Goal: Task Accomplishment & Management: Manage account settings

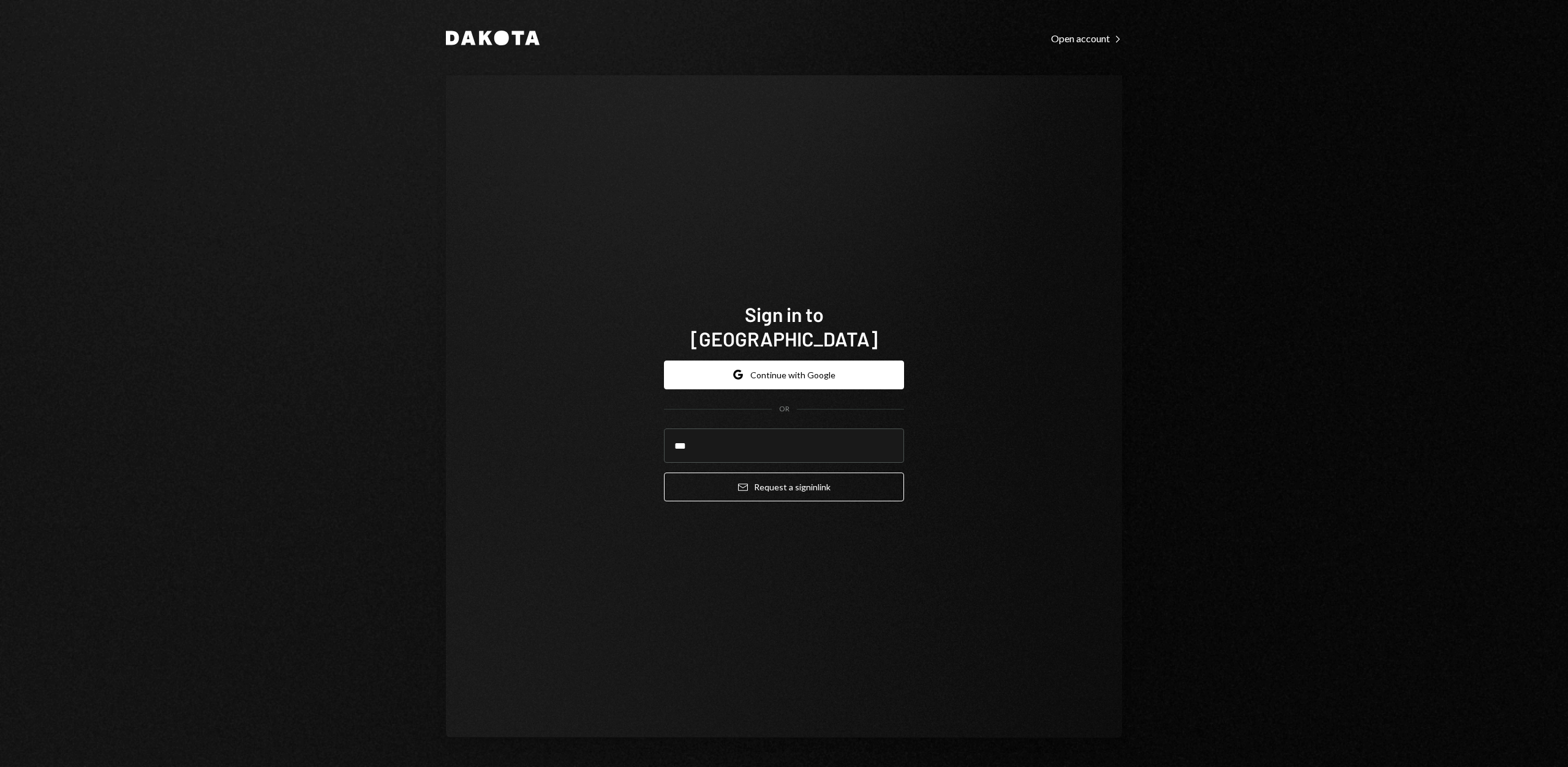
type input "**********"
click at [797, 476] on button "Email Request a sign in link" at bounding box center [784, 486] width 240 height 29
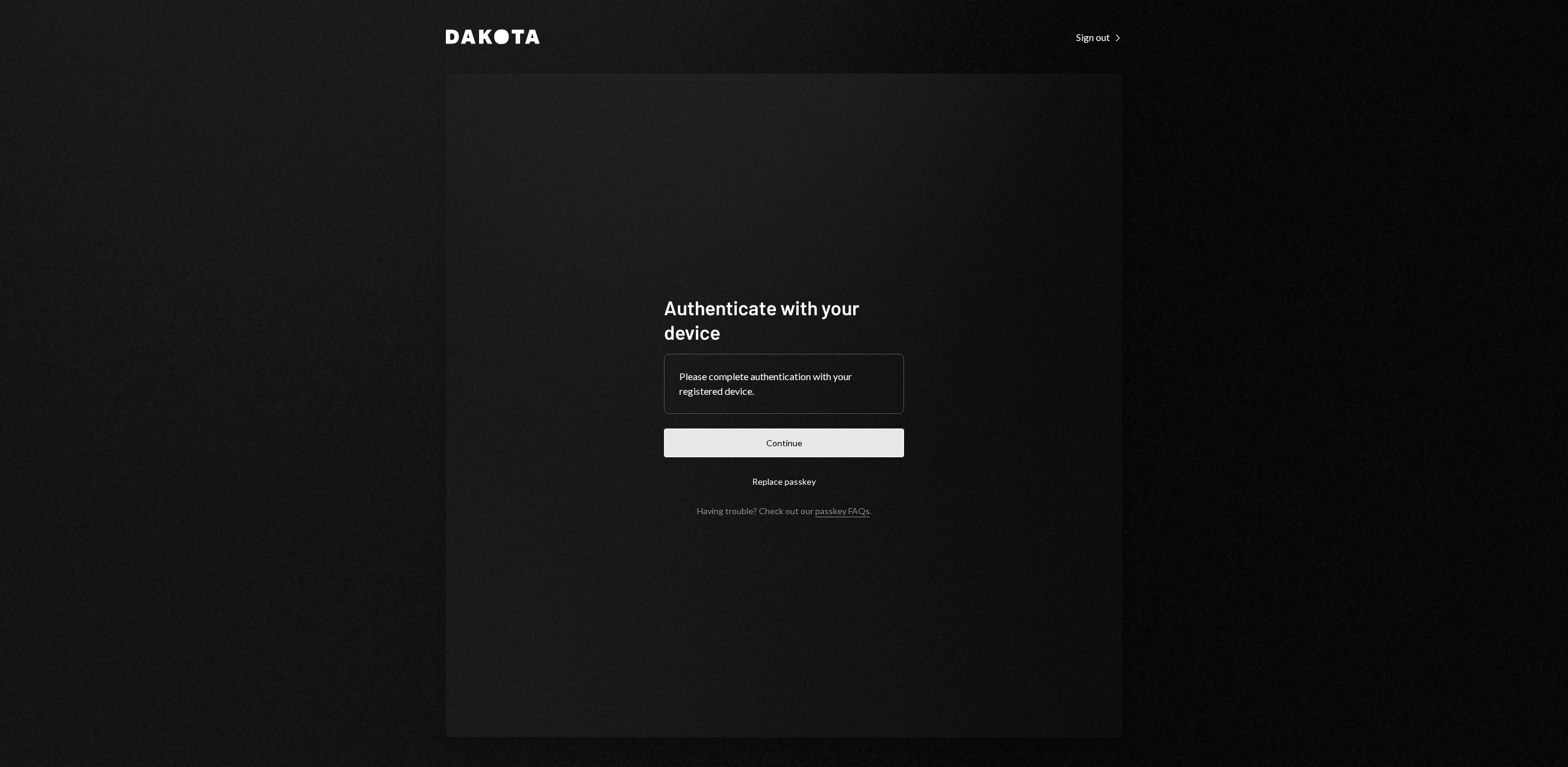
click at [731, 450] on button "Continue" at bounding box center [784, 443] width 240 height 29
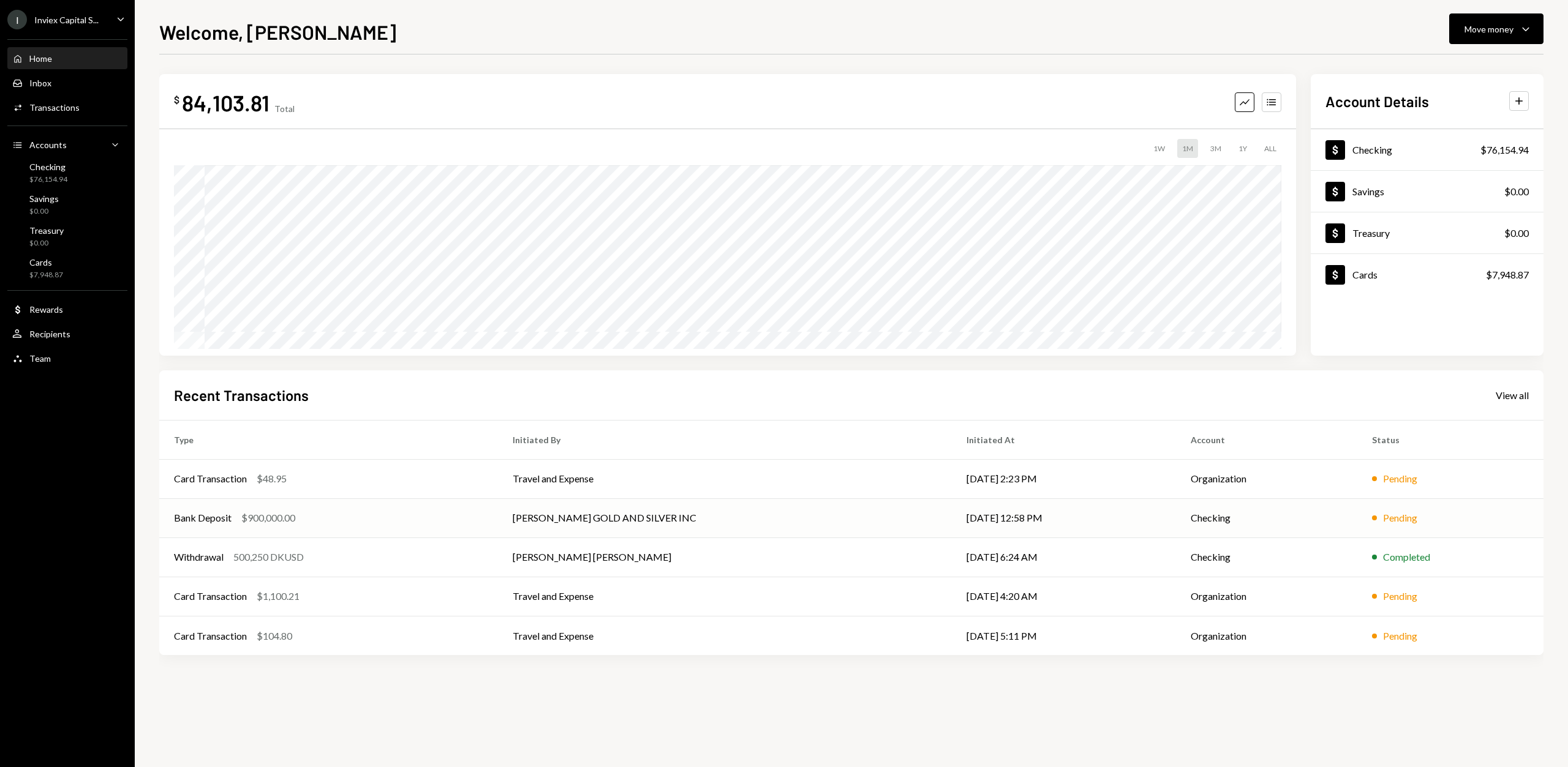
click at [628, 518] on td "[PERSON_NAME] GOLD AND SILVER INC" at bounding box center [725, 517] width 454 height 39
